Goal: Task Accomplishment & Management: Manage account settings

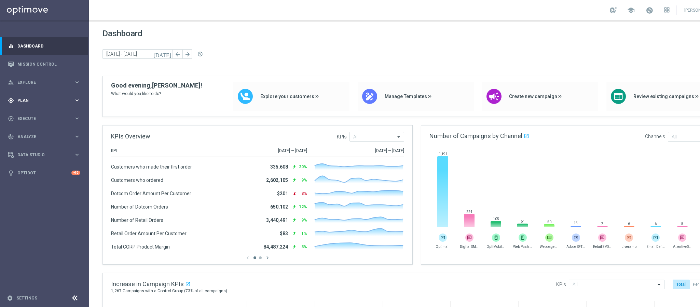
click at [36, 100] on span "Plan" at bounding box center [45, 100] width 56 height 4
click at [33, 112] on link "Target Groups" at bounding box center [44, 114] width 53 height 5
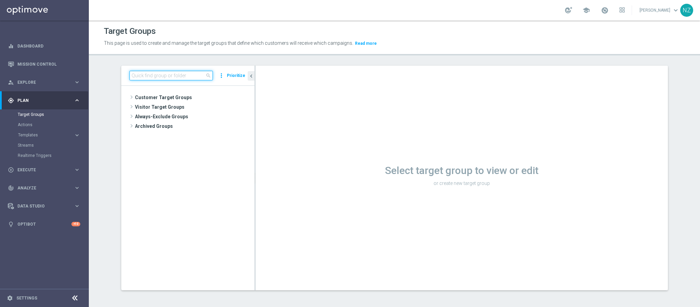
click at [142, 72] on input at bounding box center [170, 76] width 83 height 10
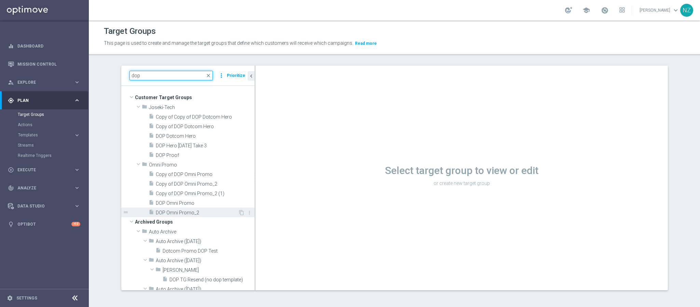
type input "dop"
click at [176, 204] on span "DOP Omni Promo_2" at bounding box center [197, 213] width 82 height 6
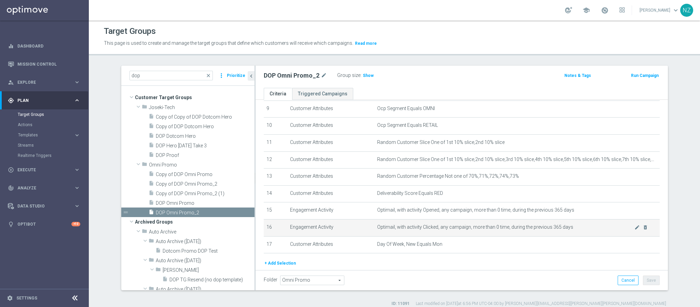
scroll to position [182, 0]
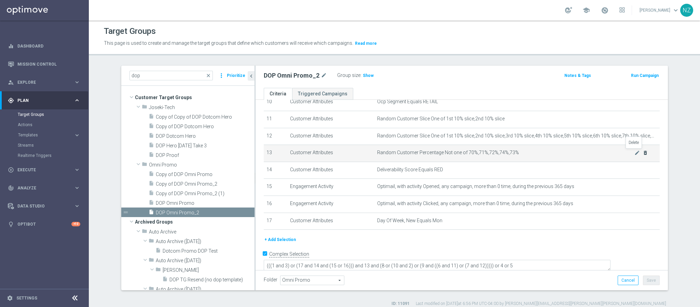
click at [466, 151] on icon "delete_forever" at bounding box center [644, 152] width 5 height 5
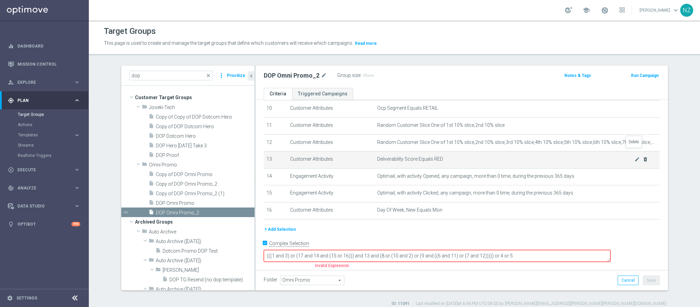
scroll to position [166, 0]
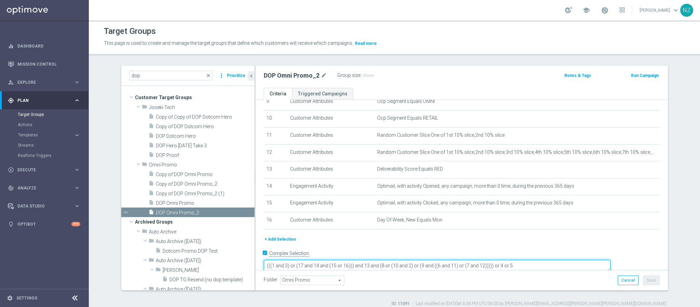
drag, startPoint x: 396, startPoint y: 254, endPoint x: 412, endPoint y: 254, distance: 15.7
click at [412, 204] on textarea "(((1 and 3) or (17 and 14 and (15 or 16))) and 13 and (8 or (10 and 2) or (9 an…" at bounding box center [437, 265] width 347 height 12
click at [347, 204] on textarea "(((1 and 3) or (17 and 14 and (15 or 16))) and (8 or (10 and 2) or (9 and ((6 a…" at bounding box center [437, 265] width 347 height 12
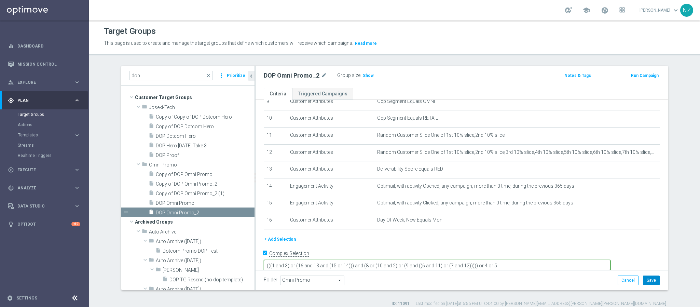
type textarea "(((1 and 3) or (16 and 13 and (15 or 14))) and (8 or (10 and 2) or (9 and ((6 a…"
click at [466, 204] on button "Save" at bounding box center [650, 280] width 17 height 10
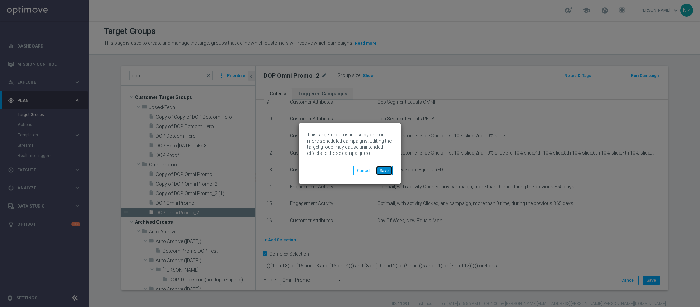
click at [392, 171] on button "Save" at bounding box center [384, 171] width 17 height 10
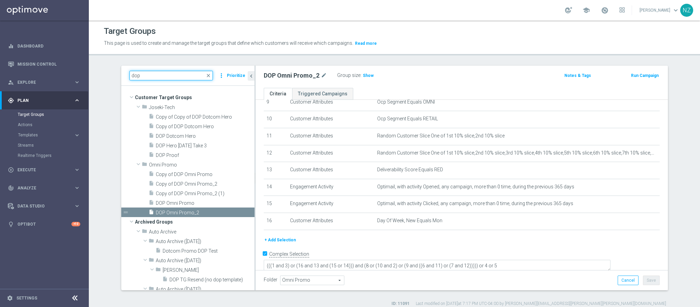
drag, startPoint x: 163, startPoint y: 75, endPoint x: 102, endPoint y: 66, distance: 61.8
click at [102, 66] on section "dop close more_vert Prioritize Customer Target Groups library_add create_new_fo…" at bounding box center [394, 186] width 611 height 241
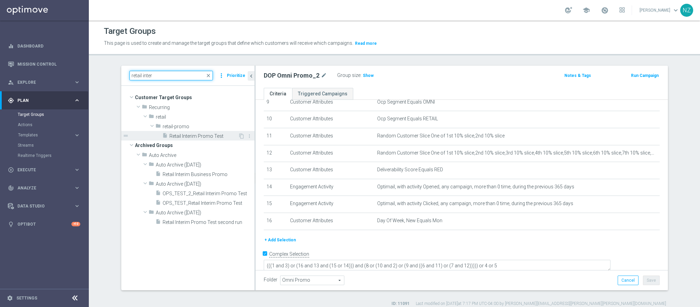
type input "retail inter"
click at [189, 135] on span "Retail Interim Promo Test" at bounding box center [203, 136] width 69 height 6
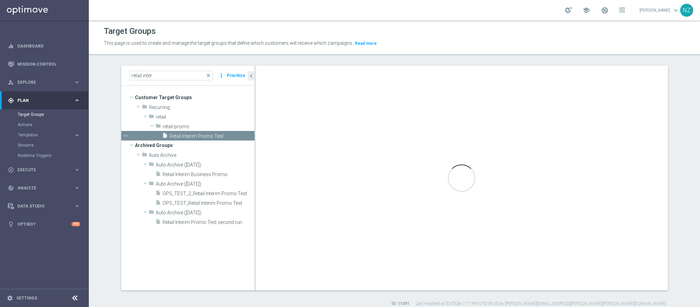
type textarea "((1 or (6 and 7 and (8 or 9))) and 2 and 3 and 5) or 4"
type input "retail-promo"
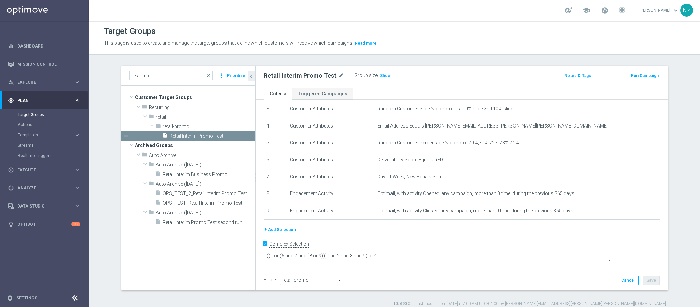
scroll to position [46, 0]
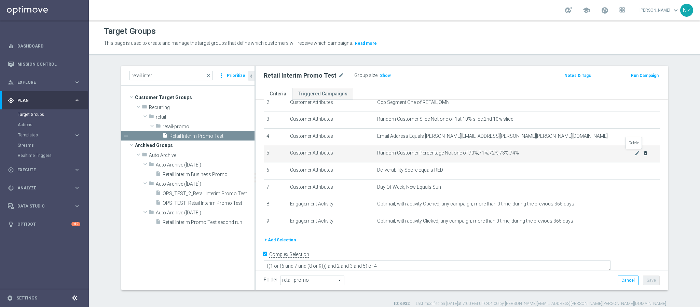
click at [466, 152] on icon "delete_forever" at bounding box center [644, 152] width 5 height 5
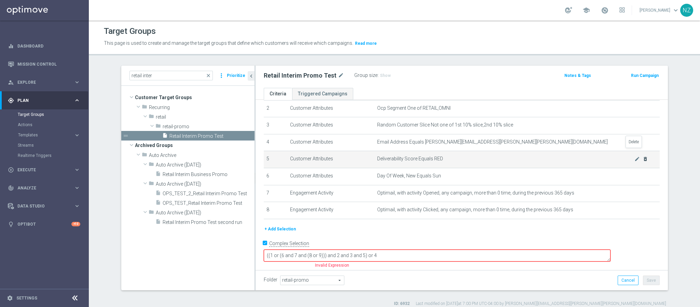
scroll to position [31, 0]
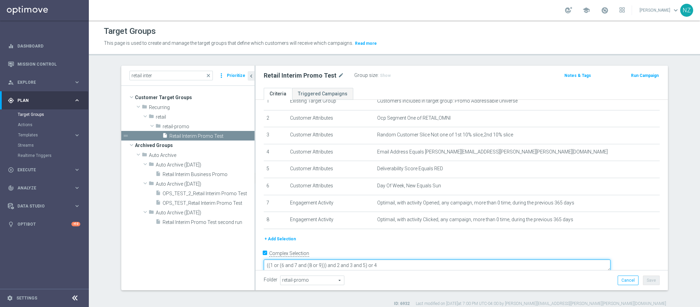
drag, startPoint x: 396, startPoint y: 255, endPoint x: 408, endPoint y: 254, distance: 12.0
click at [408, 204] on textarea "((1 or (6 and 7 and (8 or 9))) and 2 and 3 and 5) or 4" at bounding box center [437, 265] width 347 height 12
click at [327, 204] on textarea "((1 or (6 and 7 and (8 or 9))) and 2 and 3) or 4" at bounding box center [437, 265] width 347 height 12
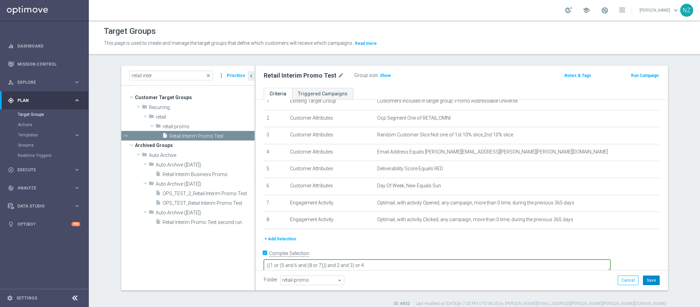
type textarea "((1 or (5 and 6 and (8 or 7))) and 2 and 3) or 4"
click at [466, 204] on button "Save" at bounding box center [650, 280] width 17 height 10
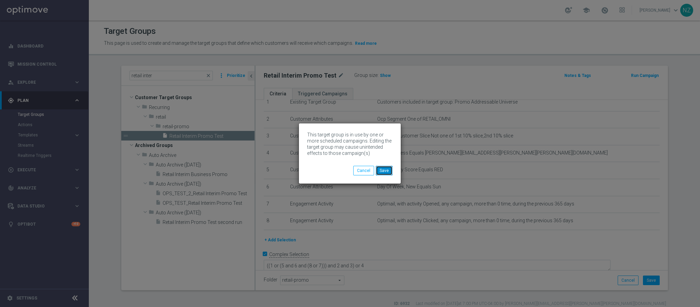
click at [385, 170] on button "Save" at bounding box center [384, 171] width 17 height 10
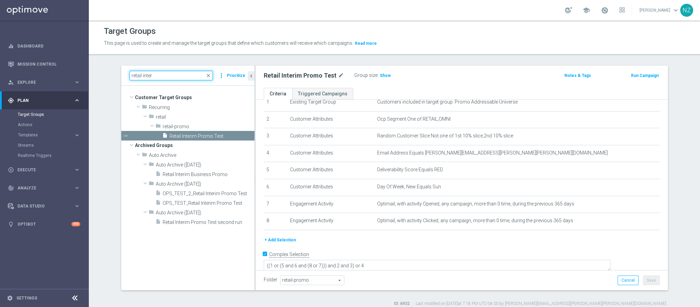
drag, startPoint x: 155, startPoint y: 75, endPoint x: 139, endPoint y: 71, distance: 17.0
click at [139, 71] on input "retail inter" at bounding box center [170, 76] width 83 height 10
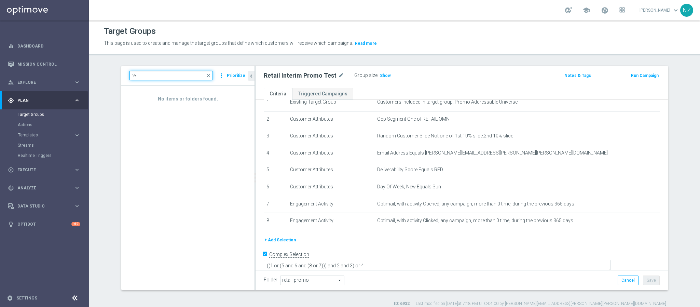
type input "r"
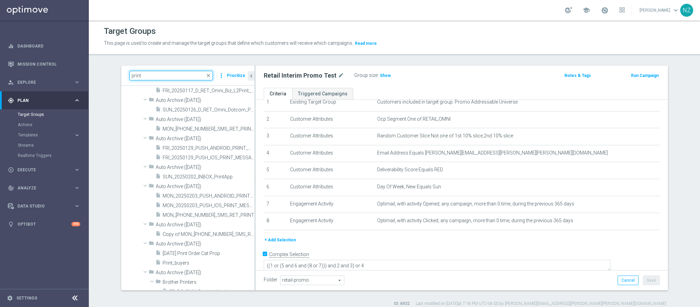
scroll to position [5589, 0]
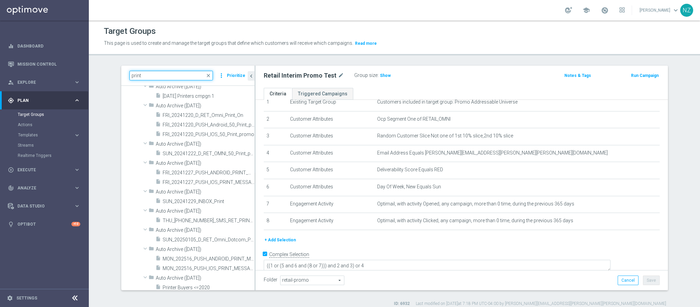
type input "print"
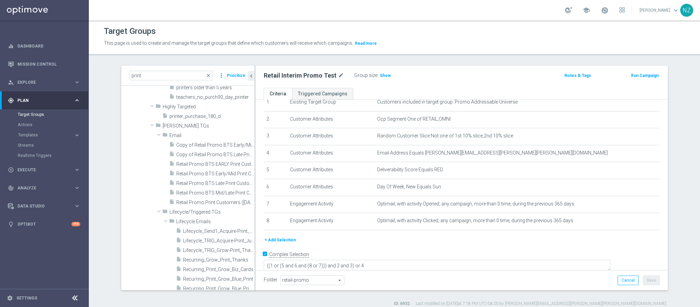
scroll to position [973, 0]
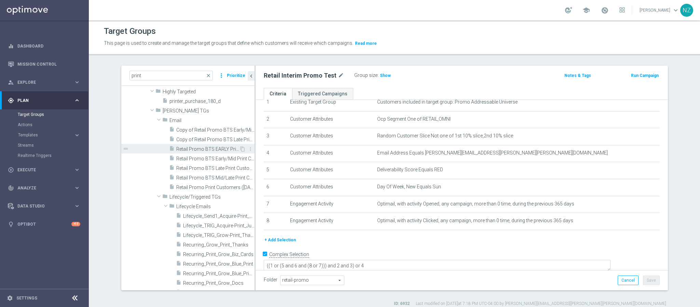
click at [181, 150] on span "Retail Promo BTS EARLY Print Customers FY25" at bounding box center [207, 149] width 63 height 6
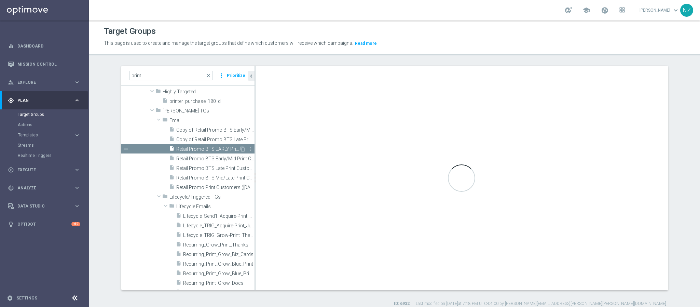
type textarea "1 and (3 or (6 and (7 or 8))) and 2 and 4 and 5"
type input "Email"
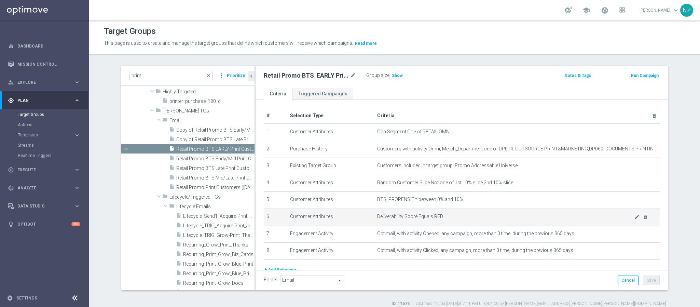
scroll to position [30, 0]
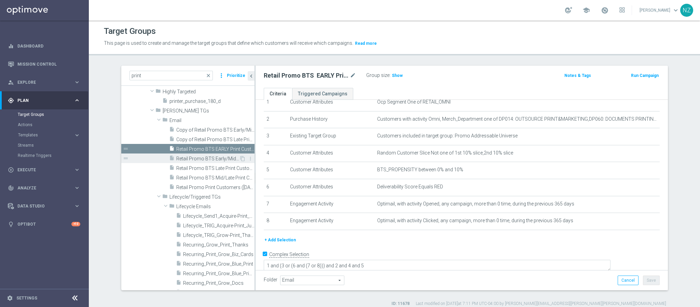
click at [199, 157] on span "Retail Promo BTS Early/Mid Print Customers FY25" at bounding box center [207, 159] width 63 height 6
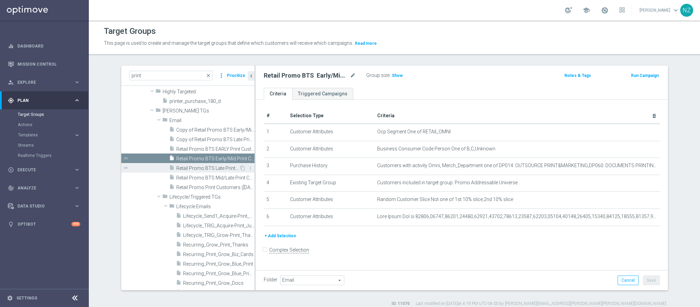
click at [196, 167] on span "Retail Promo BTS Late Print Customers FY25" at bounding box center [207, 168] width 63 height 6
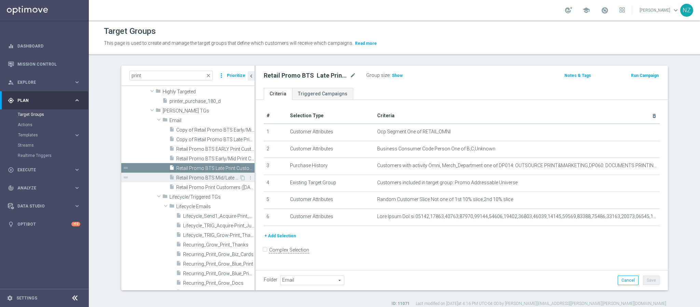
click at [194, 178] on span "Retail Promo BTS Mid/Late Print Customers FY25" at bounding box center [207, 178] width 63 height 6
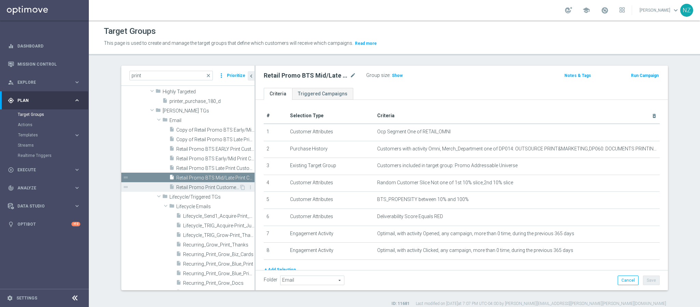
click at [209, 186] on span "Retail Promo Print Customers ([DATE])" at bounding box center [207, 187] width 63 height 6
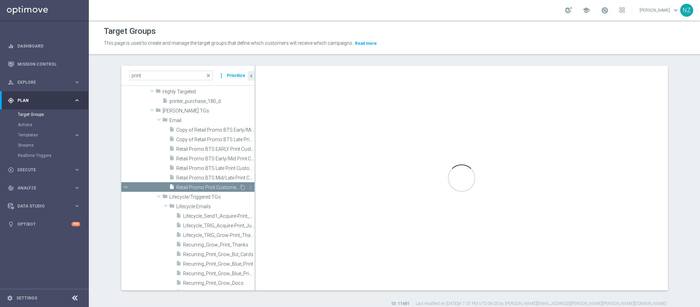
checkbox input "false"
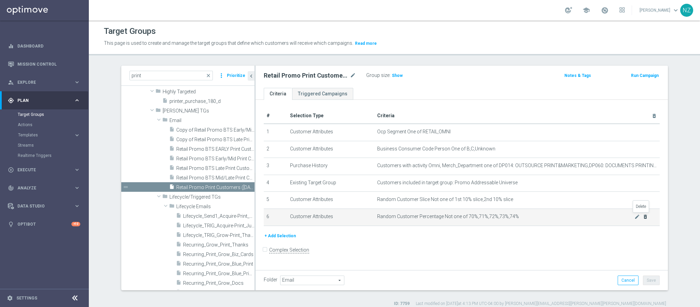
click at [466, 204] on icon "delete_forever" at bounding box center [644, 216] width 5 height 5
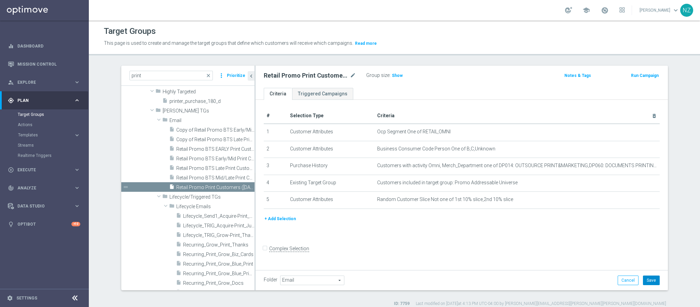
click at [466, 204] on button "Save" at bounding box center [650, 280] width 17 height 10
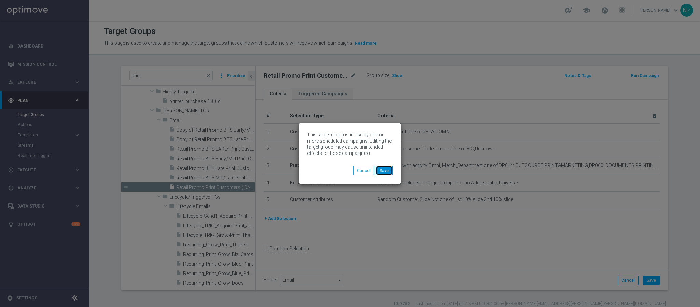
click at [385, 166] on button "Save" at bounding box center [384, 171] width 17 height 10
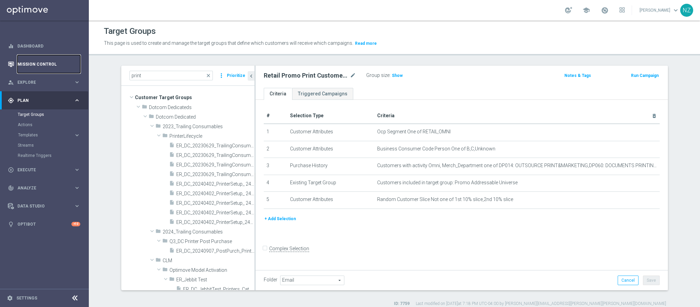
click at [35, 62] on link "Mission Control" at bounding box center [48, 64] width 63 height 18
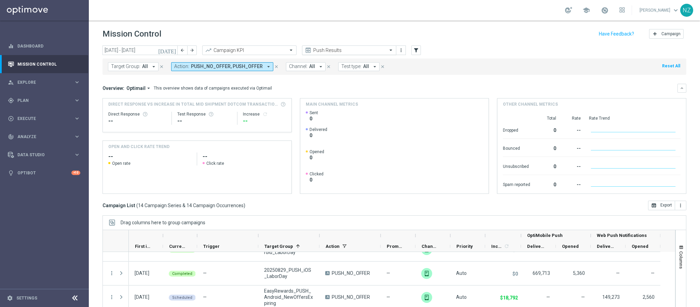
click at [355, 50] on input "text" at bounding box center [342, 50] width 73 height 6
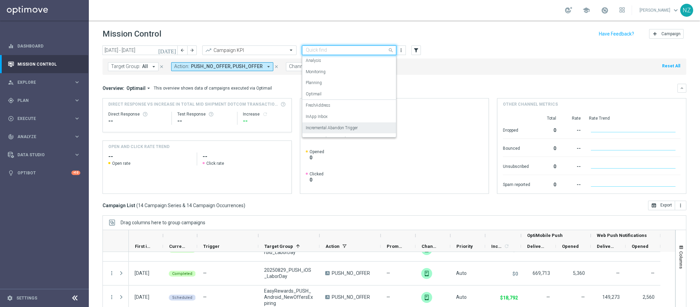
scroll to position [42, 0]
click at [340, 95] on label "Incremental Promo Sales/Margin" at bounding box center [335, 97] width 58 height 6
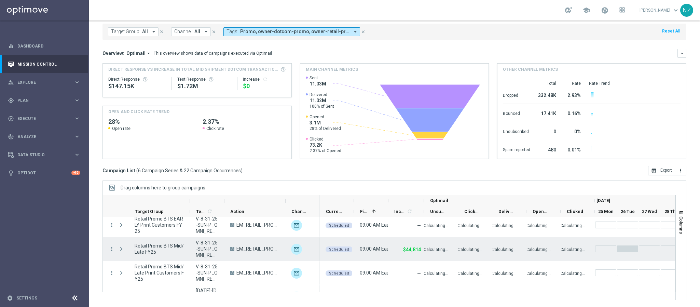
scroll to position [69, 0]
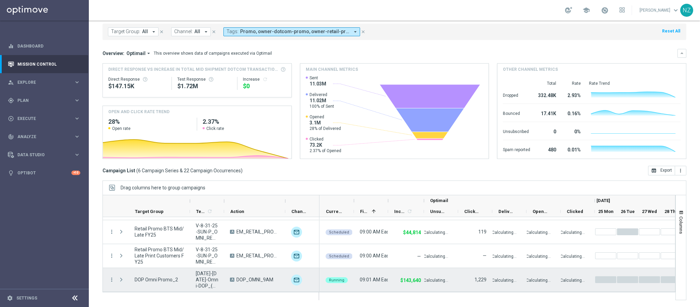
click at [123, 204] on span "Press SPACE to select this row." at bounding box center [121, 279] width 6 height 5
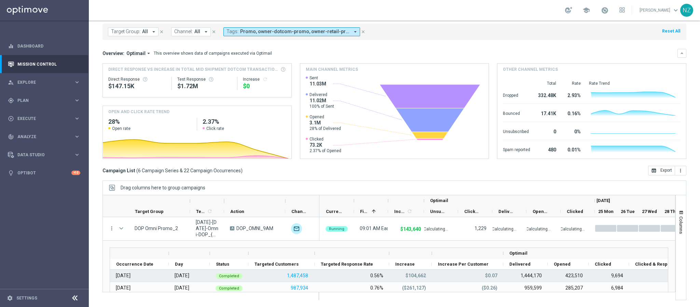
scroll to position [2, 0]
